Goal: Task Accomplishment & Management: Manage account settings

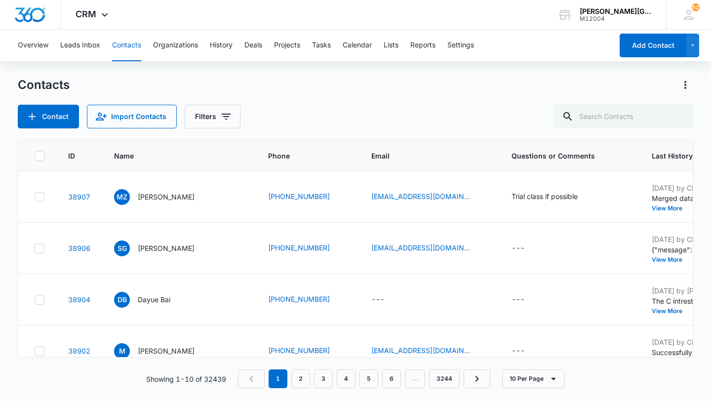
click at [130, 55] on button "Contacts" at bounding box center [126, 46] width 29 height 32
click at [325, 45] on button "Tasks" at bounding box center [321, 46] width 19 height 32
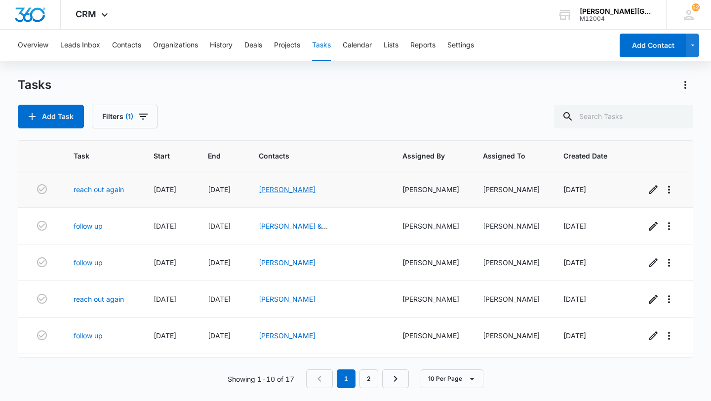
click at [291, 191] on link "Richard Law" at bounding box center [287, 189] width 57 height 8
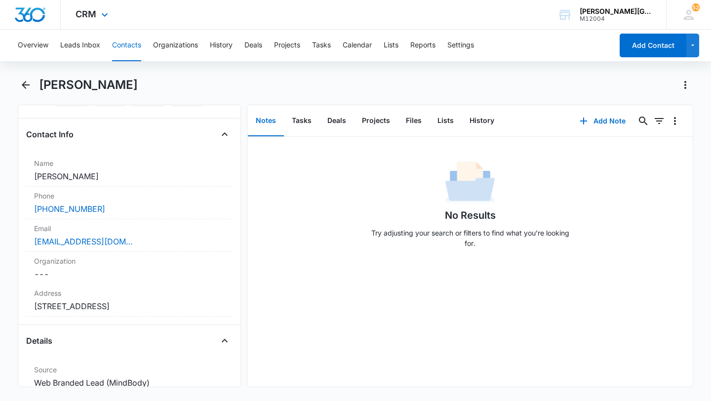
scroll to position [168, 0]
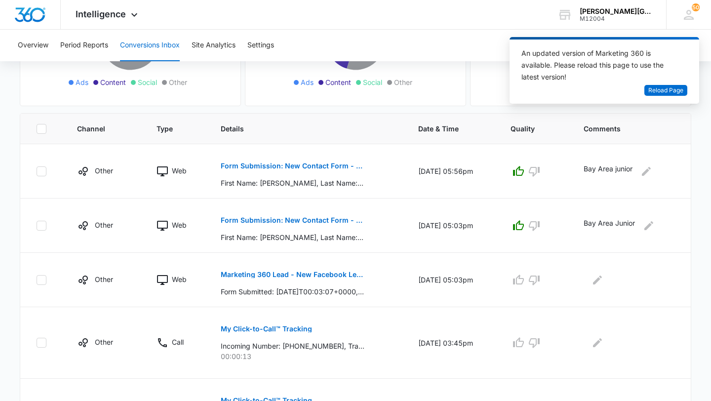
scroll to position [167, 0]
click at [673, 93] on span "Reload Page" at bounding box center [665, 90] width 35 height 9
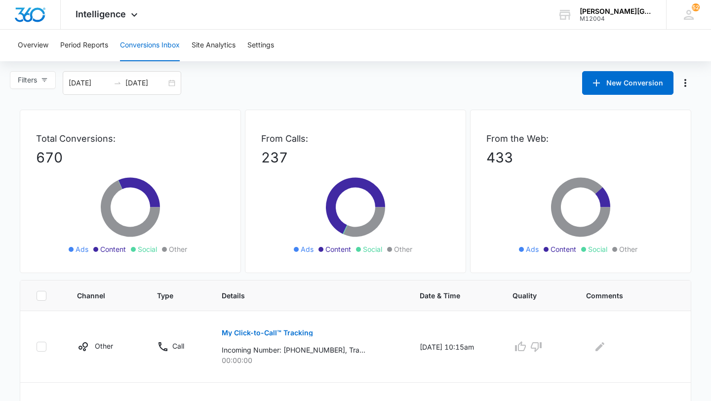
click at [434, 55] on div "Overview Period Reports Conversions Inbox Site Analytics Settings" at bounding box center [355, 46] width 687 height 32
